Goal: Task Accomplishment & Management: Manage account settings

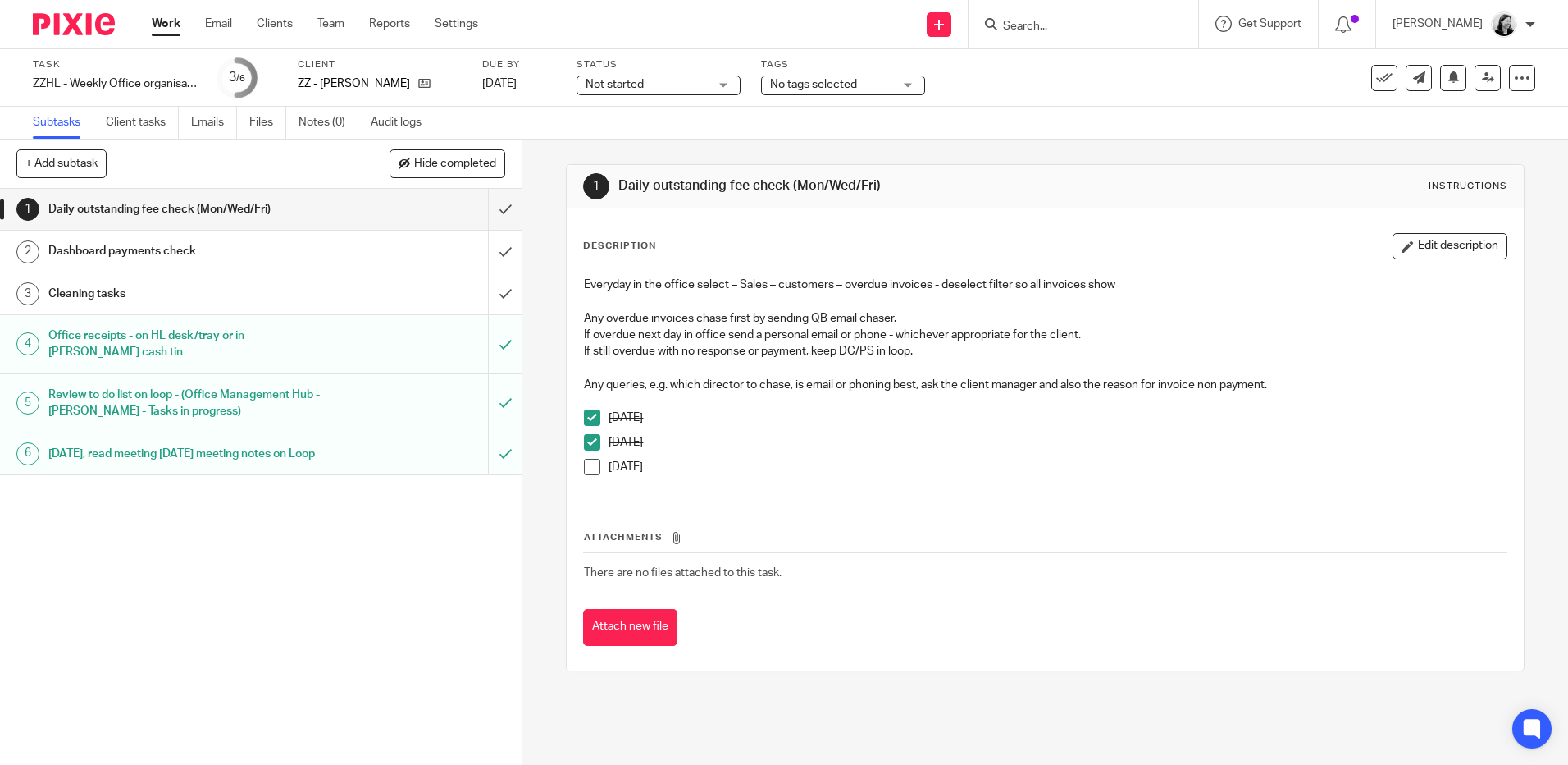
click at [1107, 24] on input "Search" at bounding box center [1075, 27] width 148 height 14
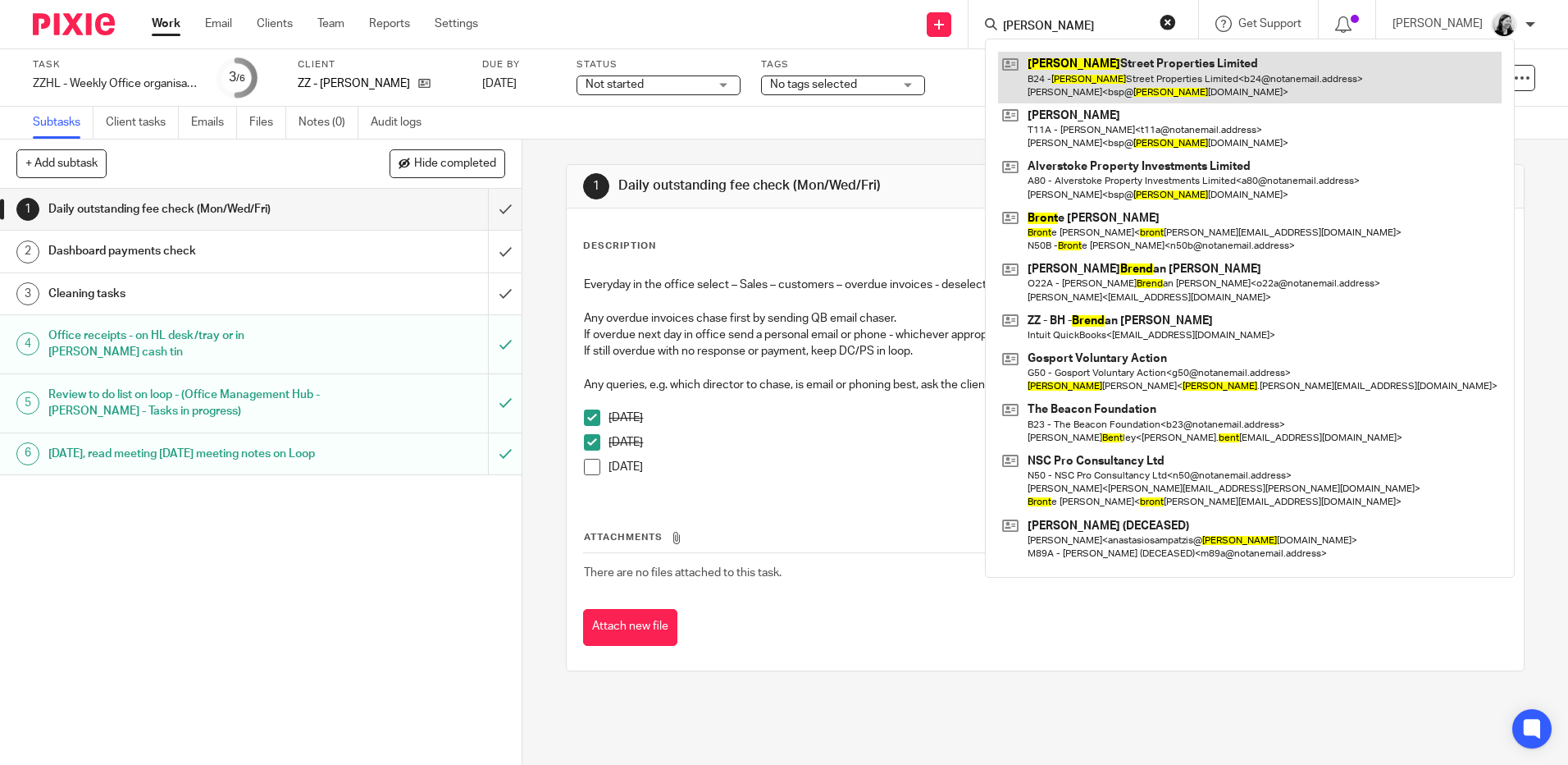
type input "brent"
click at [1187, 95] on link at bounding box center [1249, 77] width 504 height 51
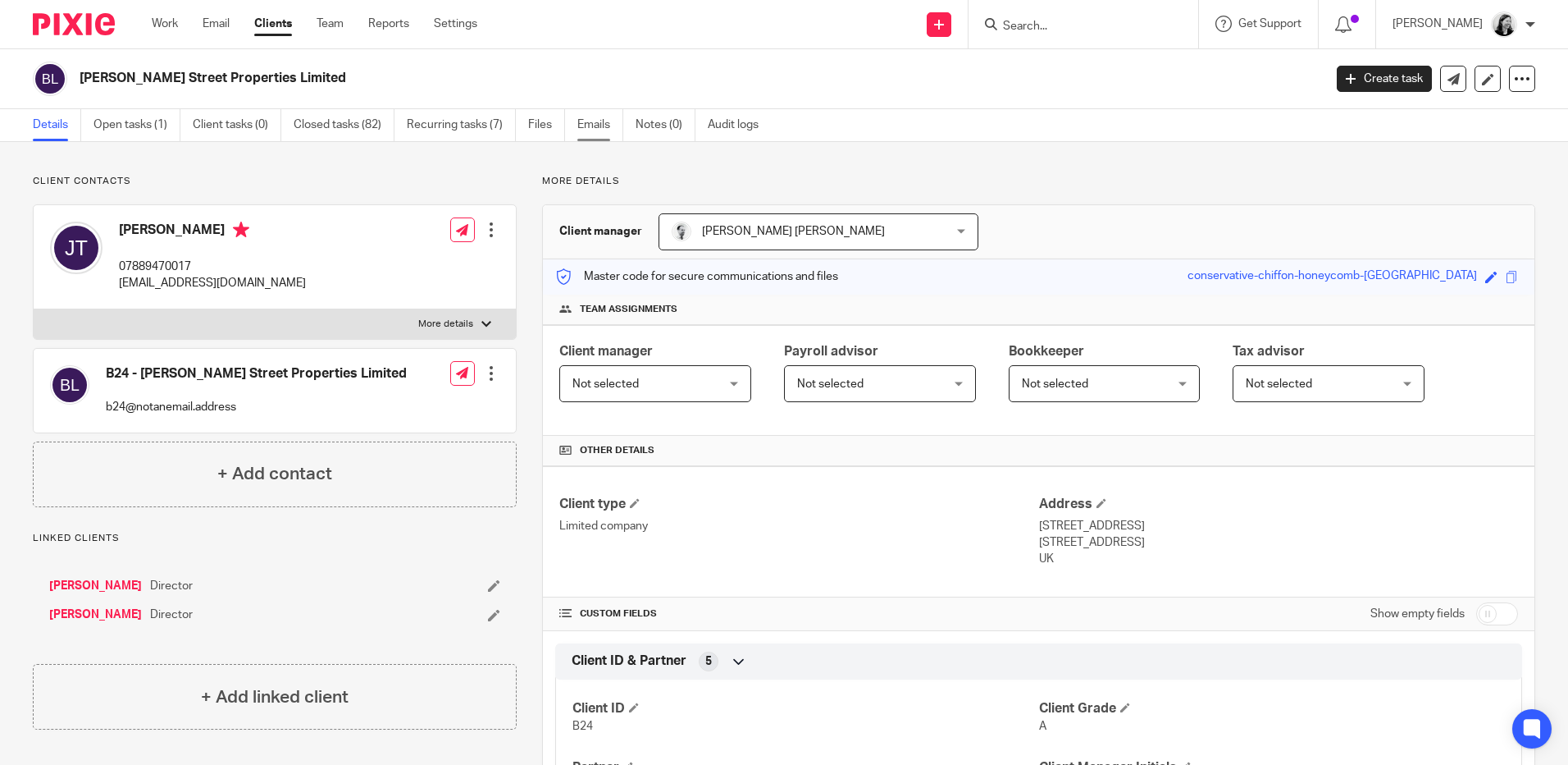
click at [583, 119] on link "Emails" at bounding box center [600, 126] width 46 height 32
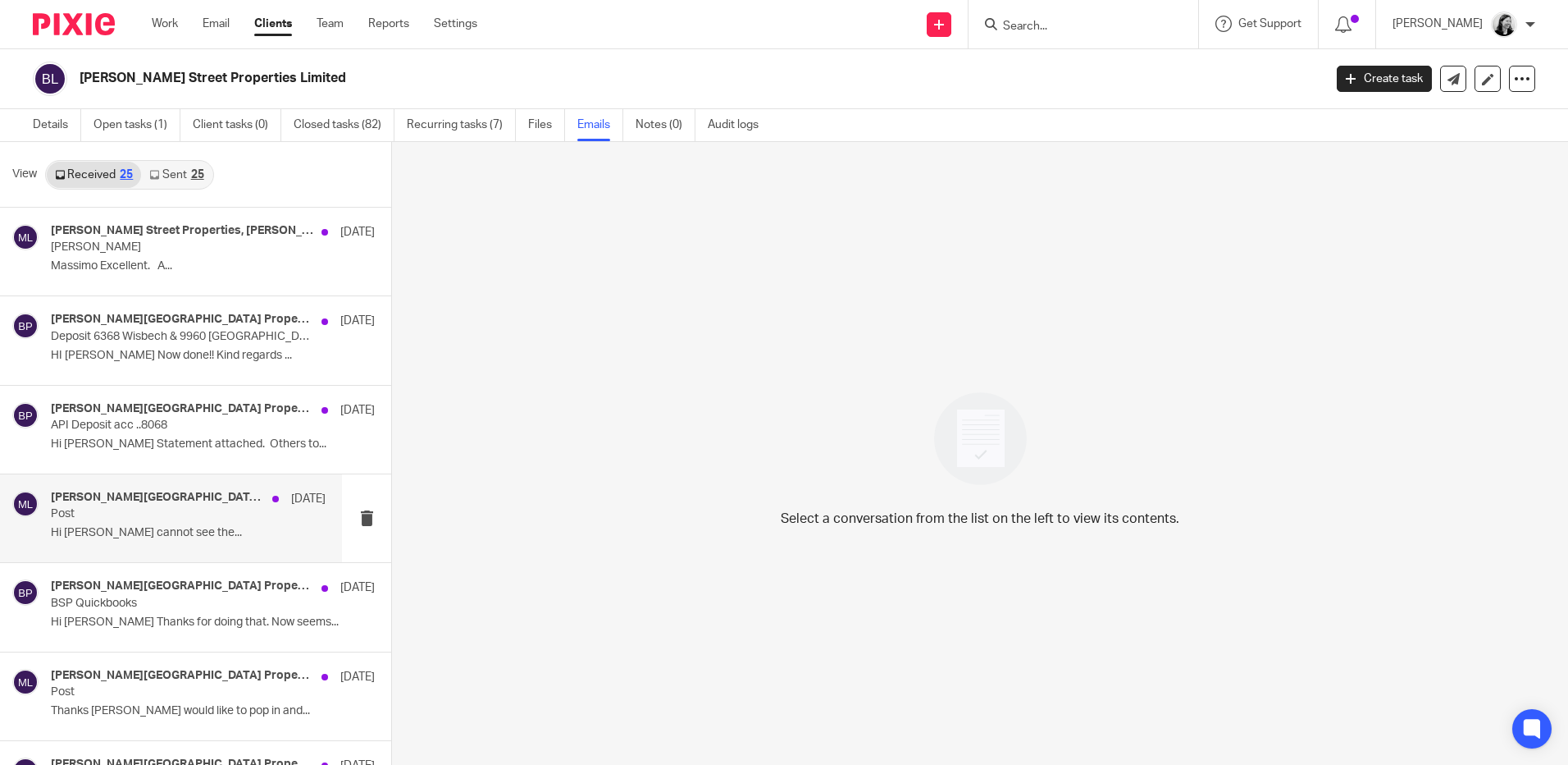
click at [210, 548] on div "Massimo Lo-Muto, Brent Street Properties 21 Aug Post Hi Massimo I cannot see th…" at bounding box center [171, 518] width 342 height 88
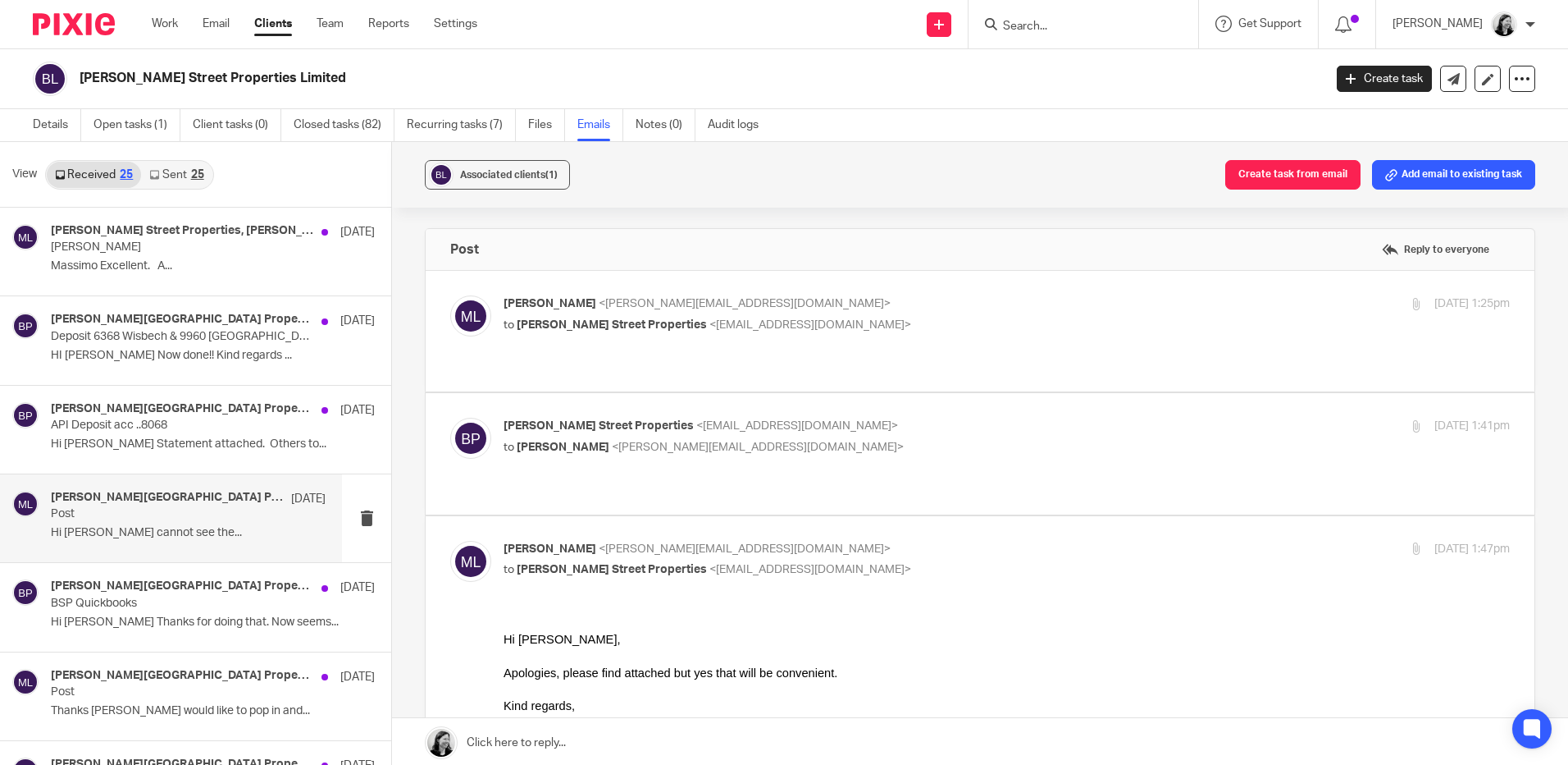
click at [606, 364] on label at bounding box center [980, 331] width 1109 height 120
click at [451, 295] on input "checkbox" at bounding box center [450, 295] width 1 height 1
checkbox input "true"
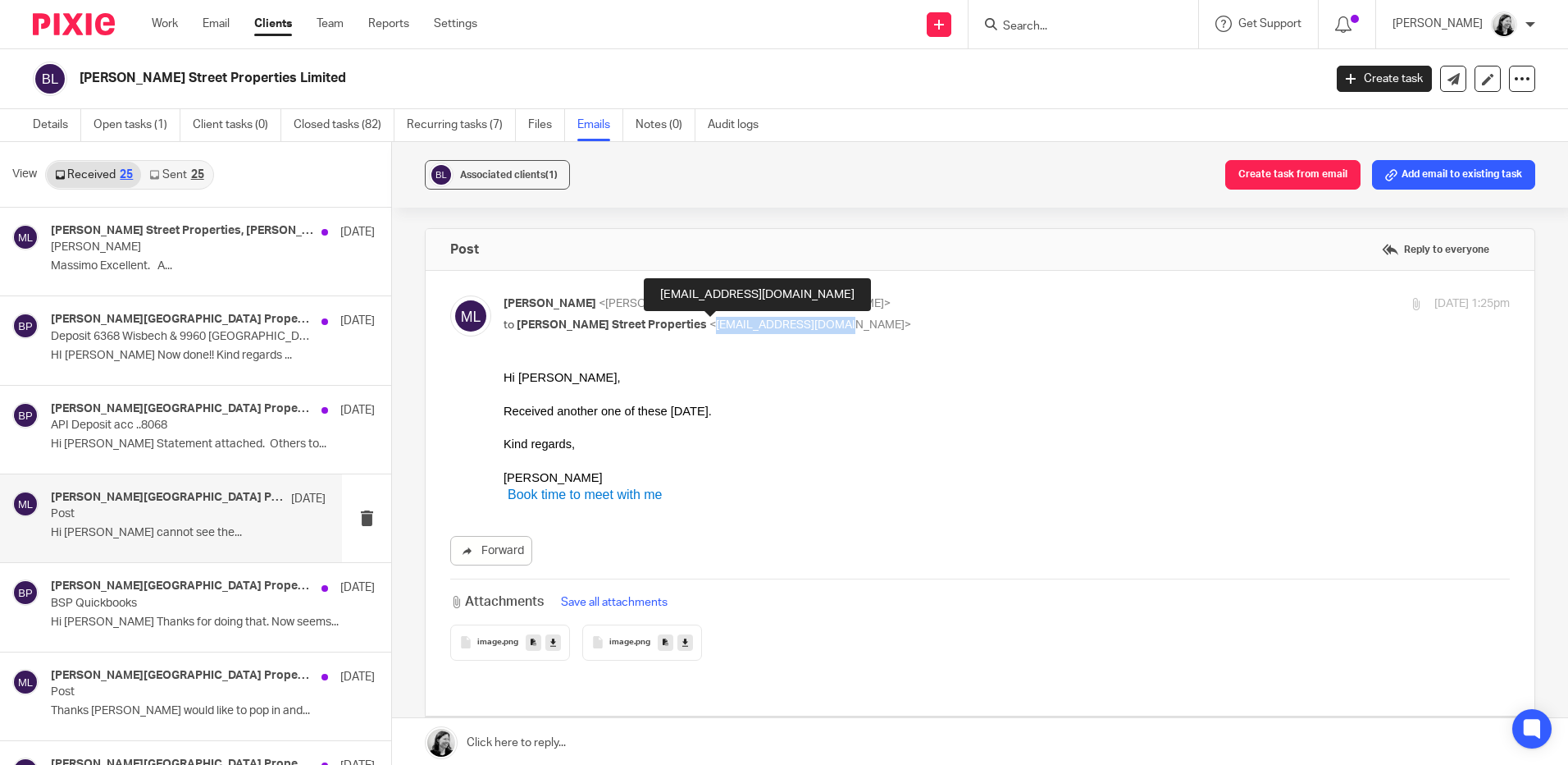
drag, startPoint x: 652, startPoint y: 326, endPoint x: 768, endPoint y: 326, distance: 116.0
click at [768, 326] on span "<bsp@brentstreet.co.uk>" at bounding box center [810, 325] width 202 height 12
copy span "[EMAIL_ADDRESS][DOMAIN_NAME]"
click at [63, 128] on link "Details" at bounding box center [57, 126] width 48 height 32
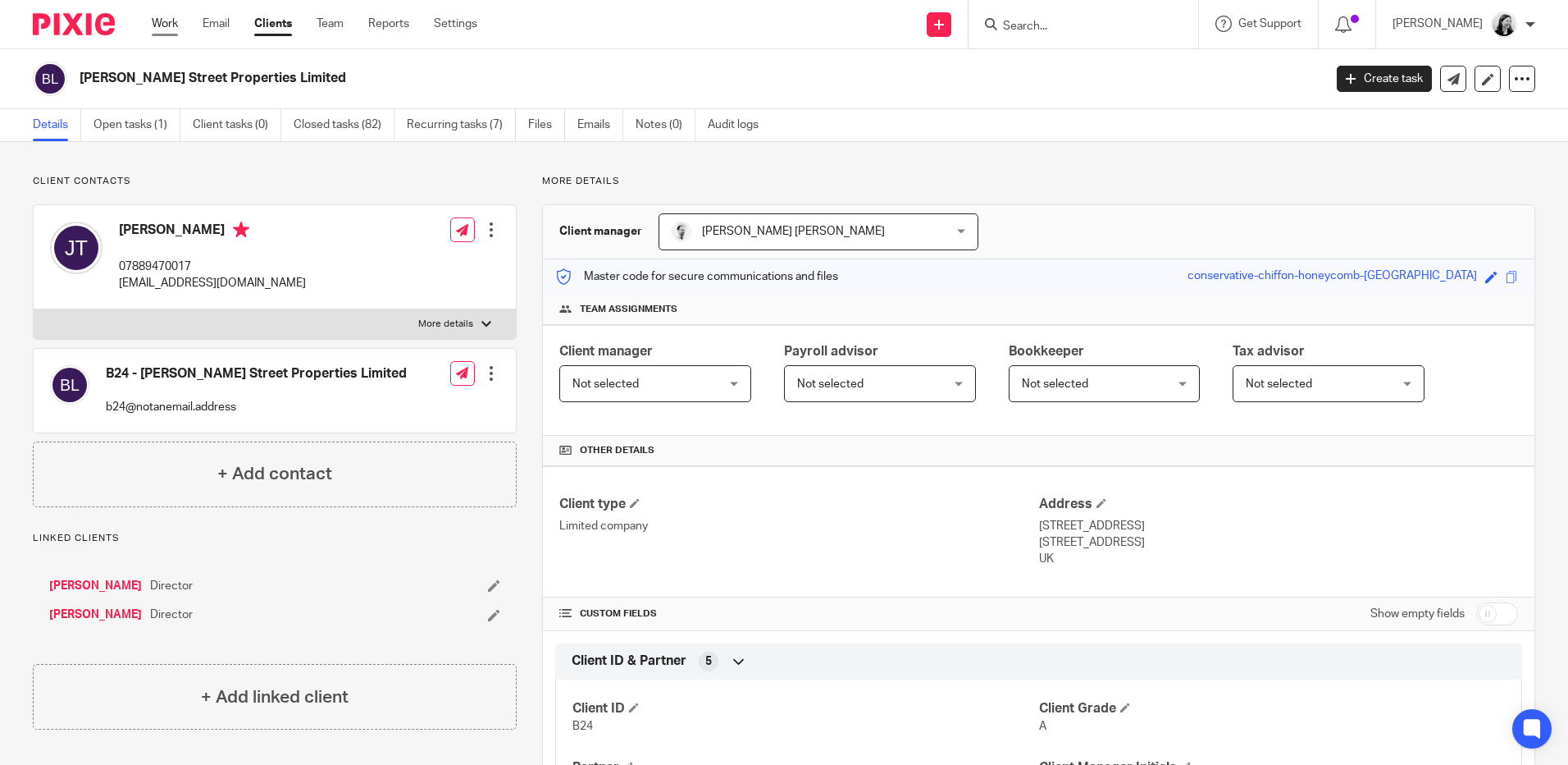
click at [172, 22] on link "Work" at bounding box center [164, 23] width 26 height 16
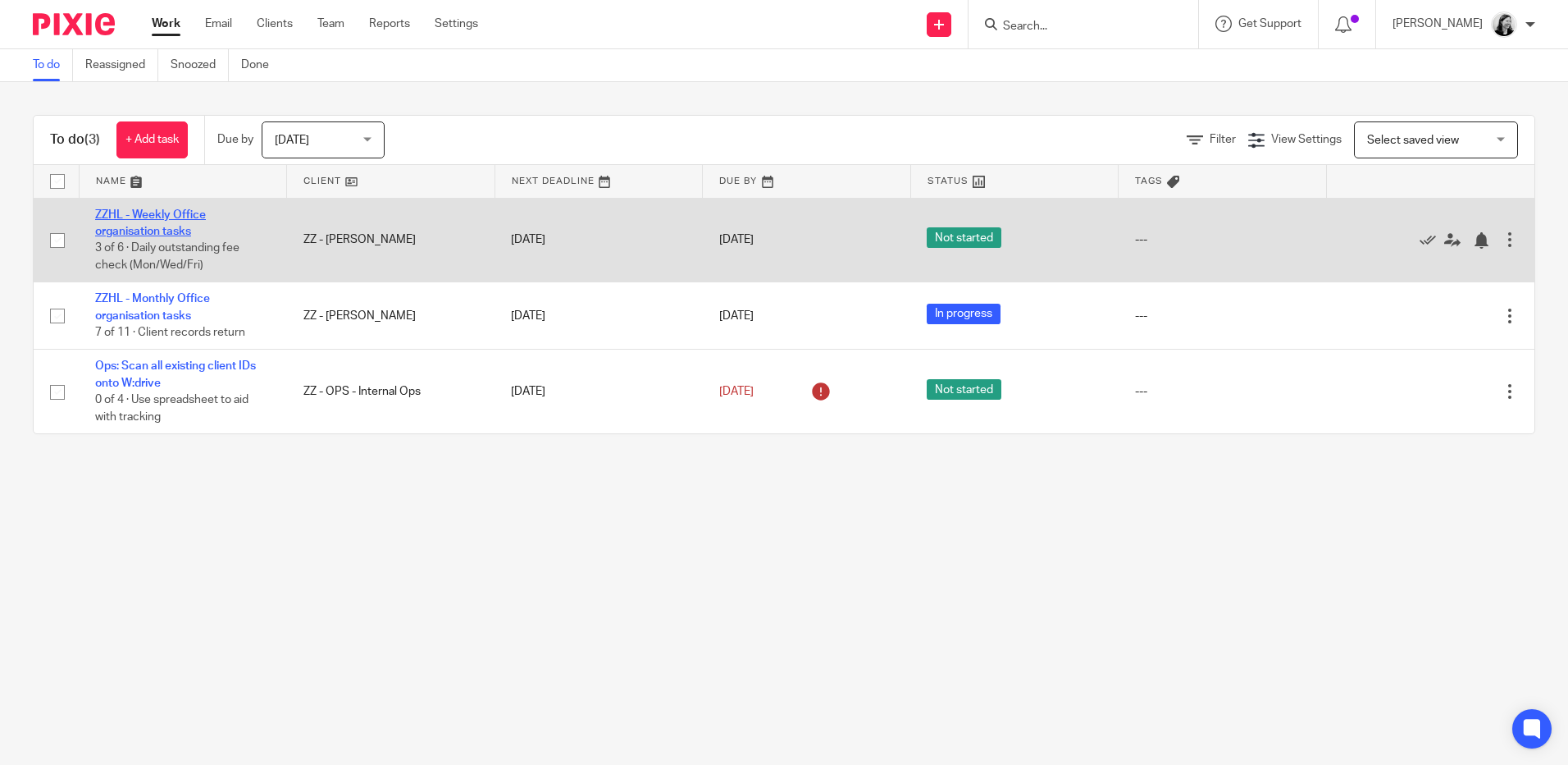
click at [181, 211] on link "ZZHL - Weekly Office organisation tasks" at bounding box center [150, 223] width 110 height 28
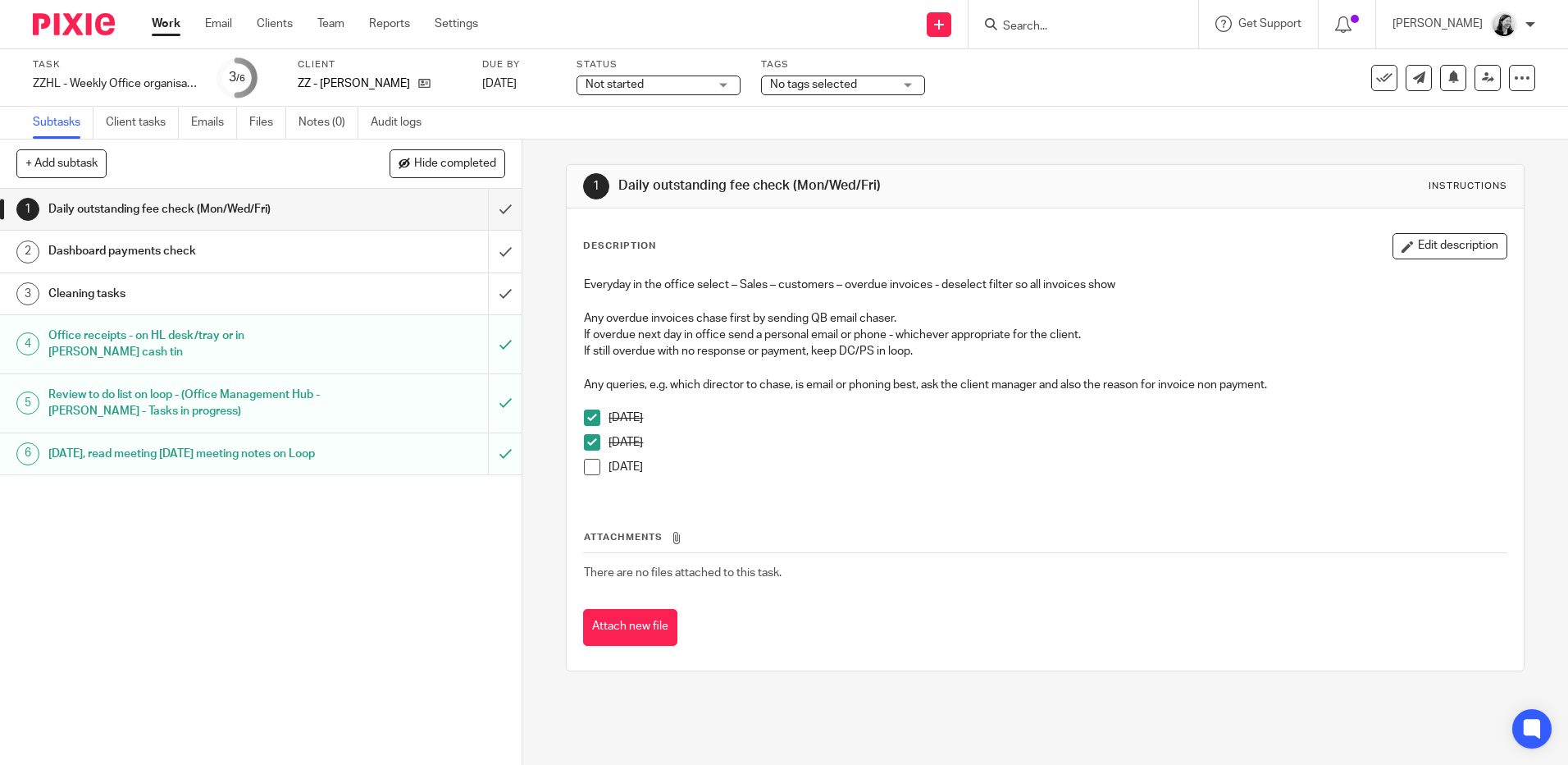
click at [216, 275] on link "3 Cleaning tasks" at bounding box center [244, 294] width 488 height 41
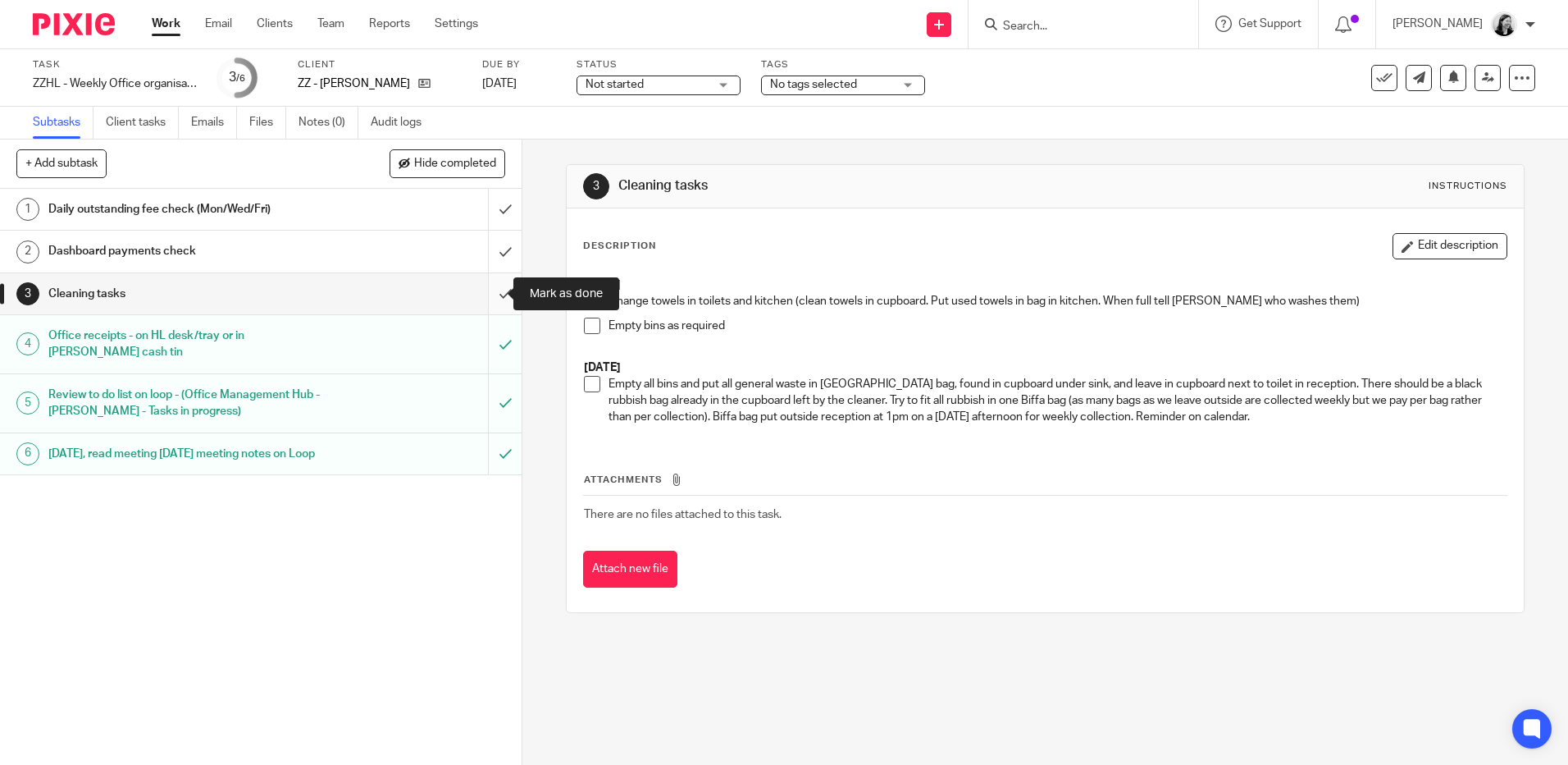
click at [492, 288] on input "submit" at bounding box center [260, 294] width 521 height 41
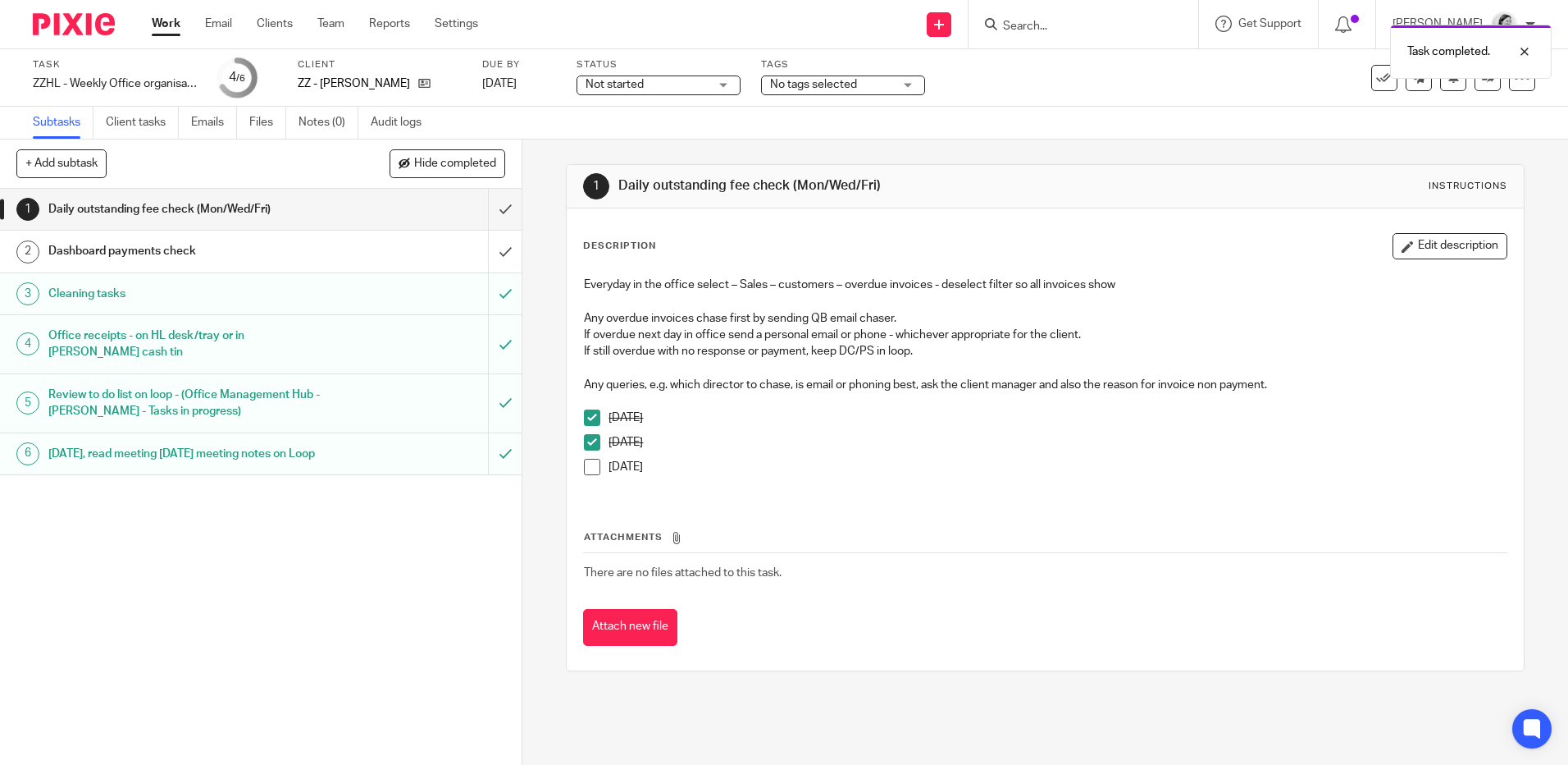
click at [395, 213] on div "Daily outstanding fee check (Mon/Wed/Fri)" at bounding box center [260, 208] width 425 height 24
click at [1509, 25] on img at bounding box center [1504, 24] width 26 height 26
drag, startPoint x: 1470, startPoint y: 118, endPoint x: 1219, endPoint y: 74, distance: 254.8
click at [1469, 118] on span "Logout" at bounding box center [1459, 114] width 37 height 12
